Goal: Use online tool/utility: Utilize a website feature to perform a specific function

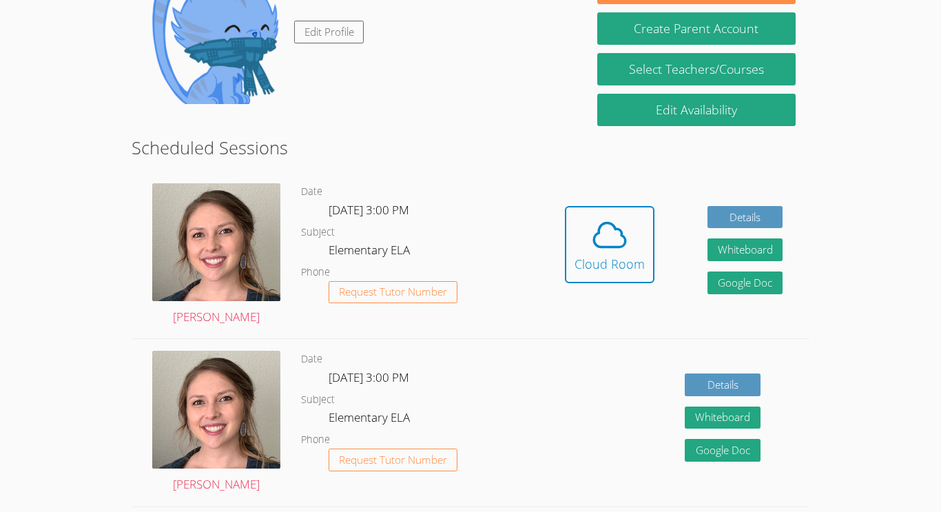
scroll to position [255, 0]
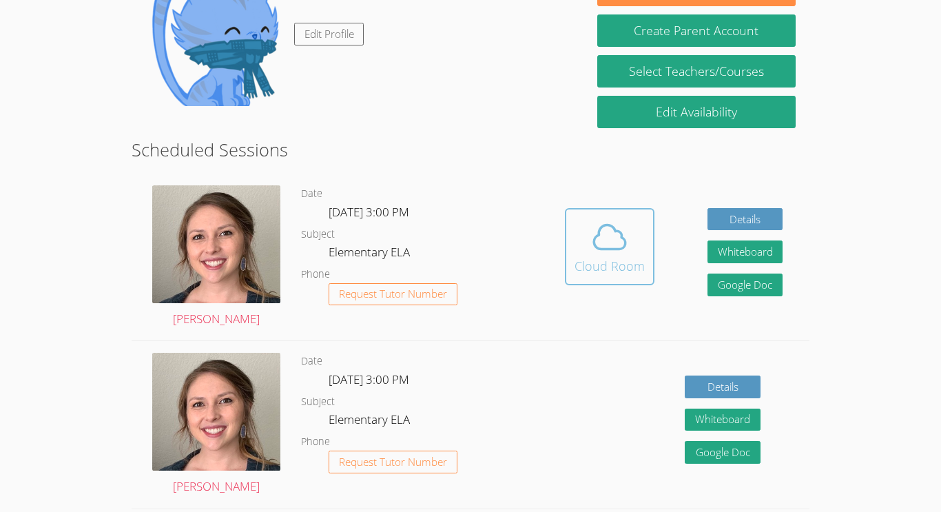
click at [599, 267] on div "Cloud Room" at bounding box center [610, 265] width 70 height 19
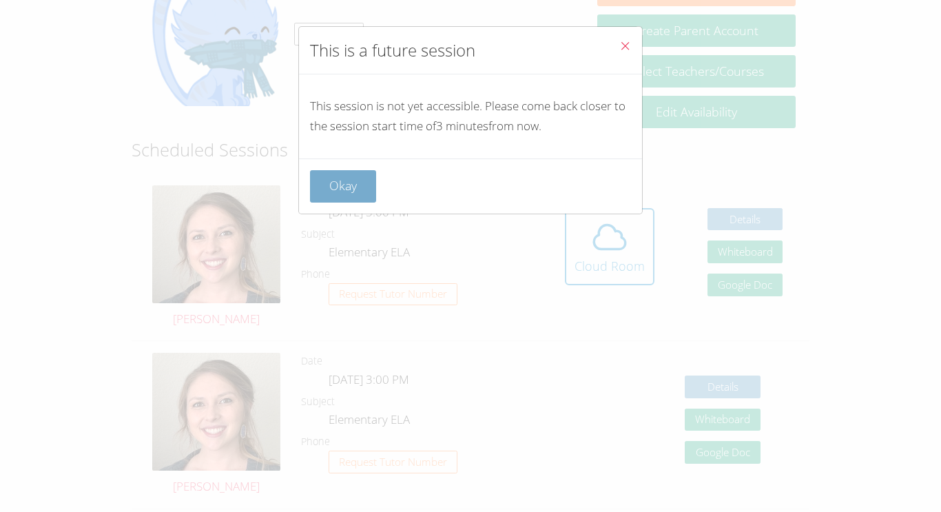
click at [331, 184] on button "Okay" at bounding box center [343, 186] width 66 height 32
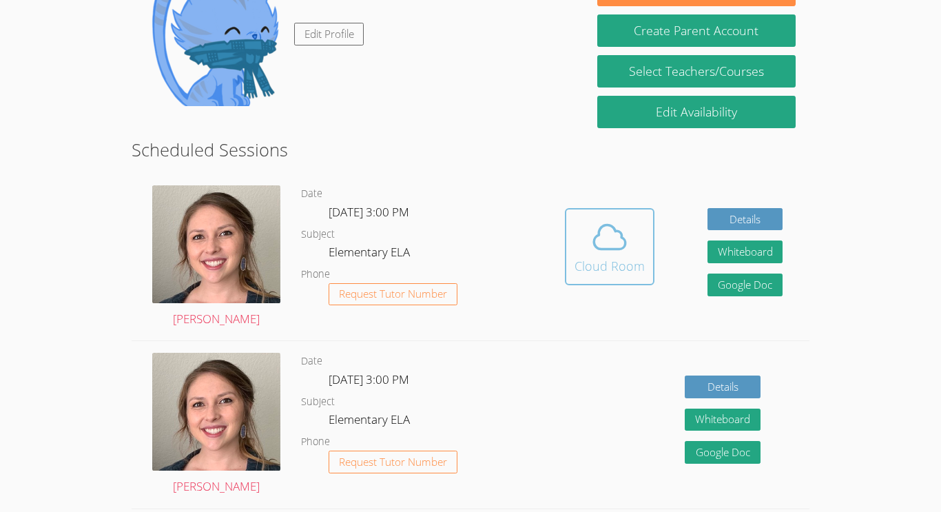
click at [595, 249] on icon at bounding box center [609, 237] width 39 height 39
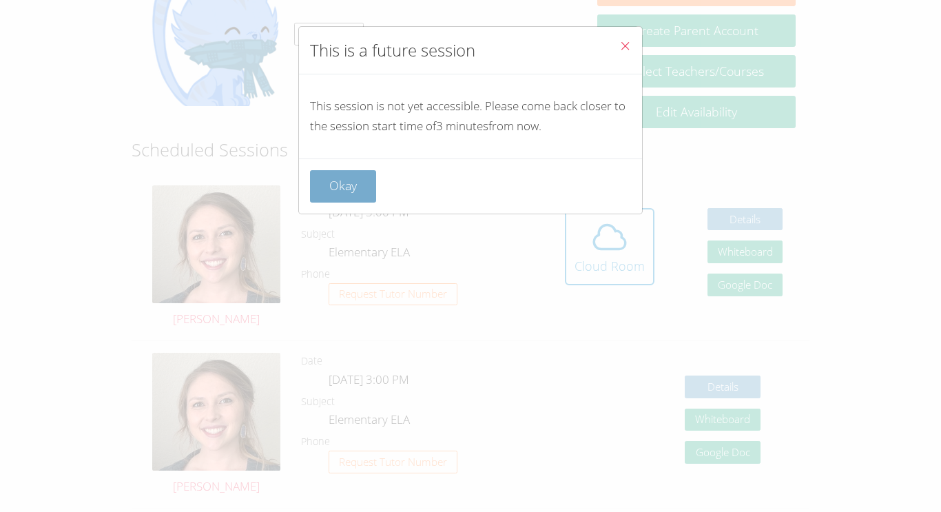
click at [350, 191] on button "Okay" at bounding box center [343, 186] width 66 height 32
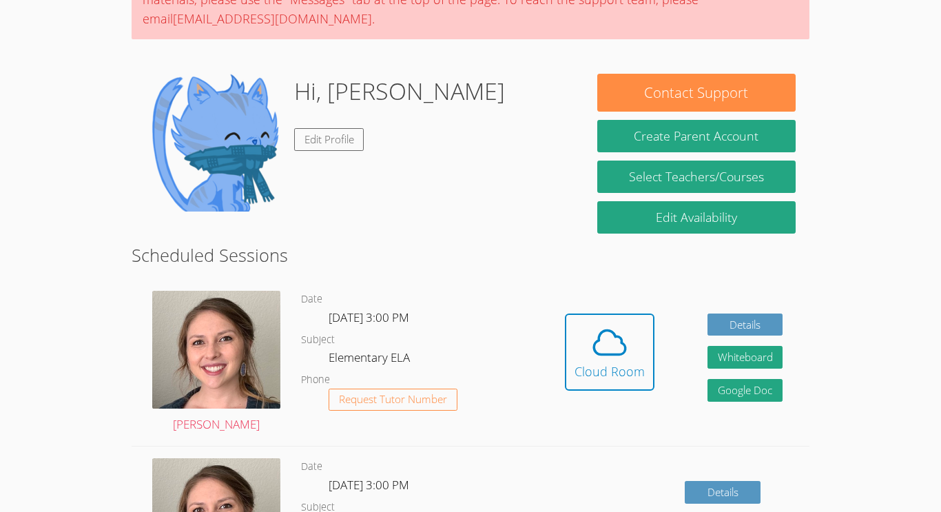
scroll to position [157, 0]
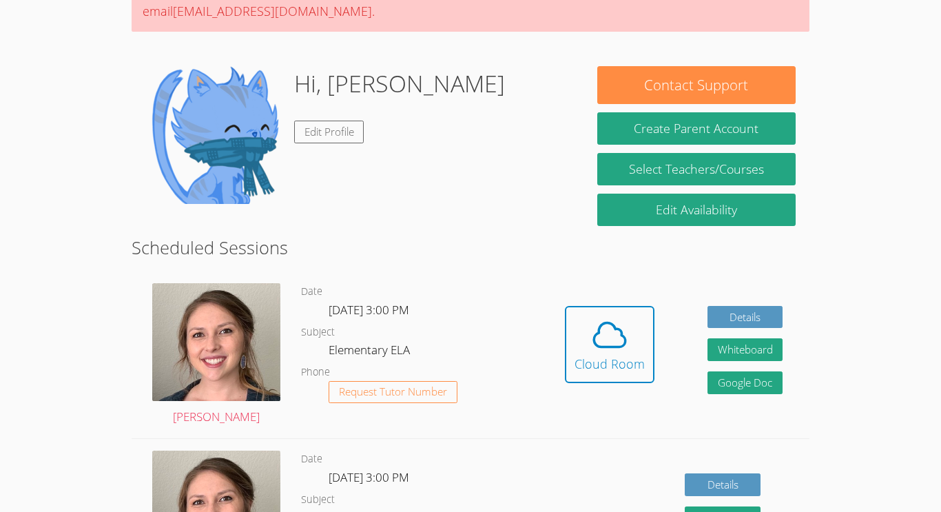
click at [573, 365] on button "Cloud Room" at bounding box center [610, 344] width 90 height 77
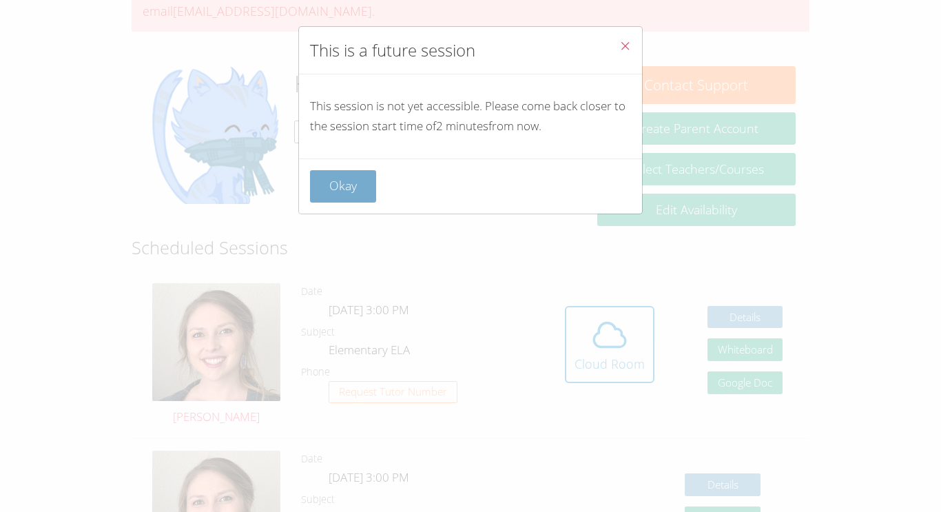
click at [342, 192] on button "Okay" at bounding box center [343, 186] width 66 height 32
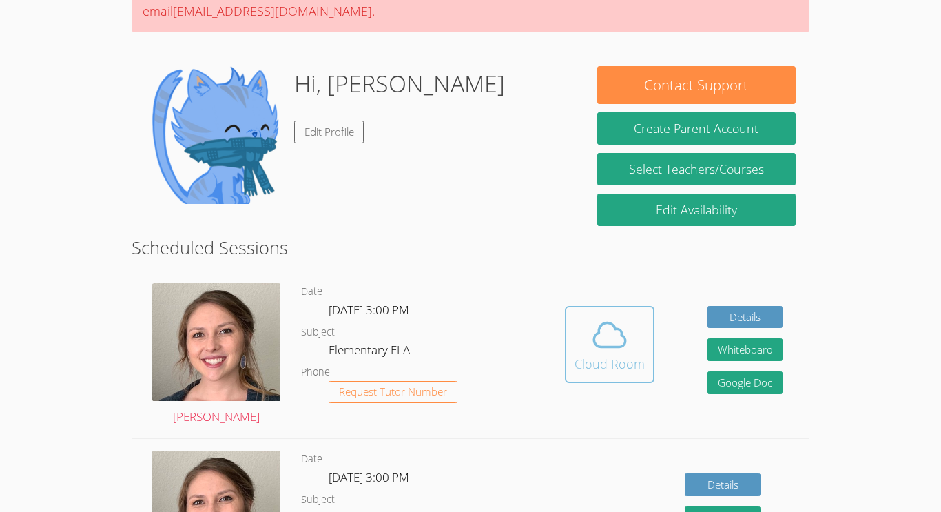
click at [627, 369] on div "Cloud Room" at bounding box center [610, 363] width 70 height 19
